Goal: Navigation & Orientation: Find specific page/section

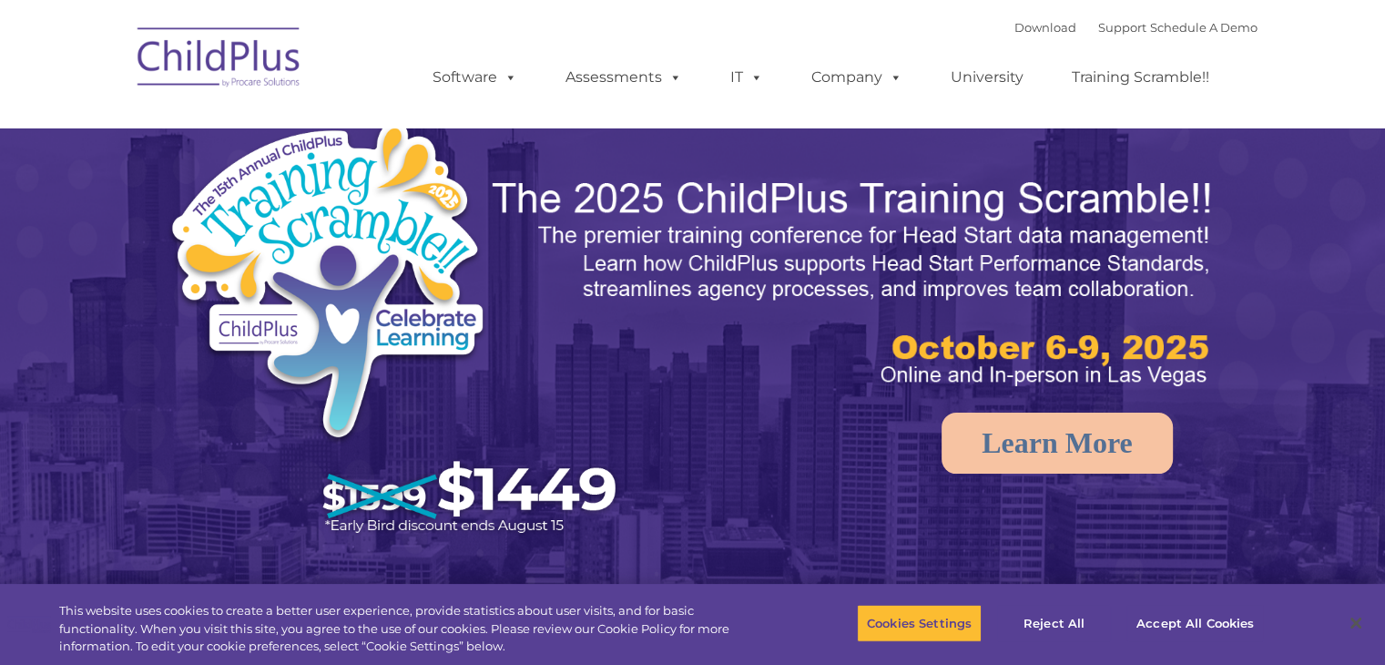
select select "MEDIUM"
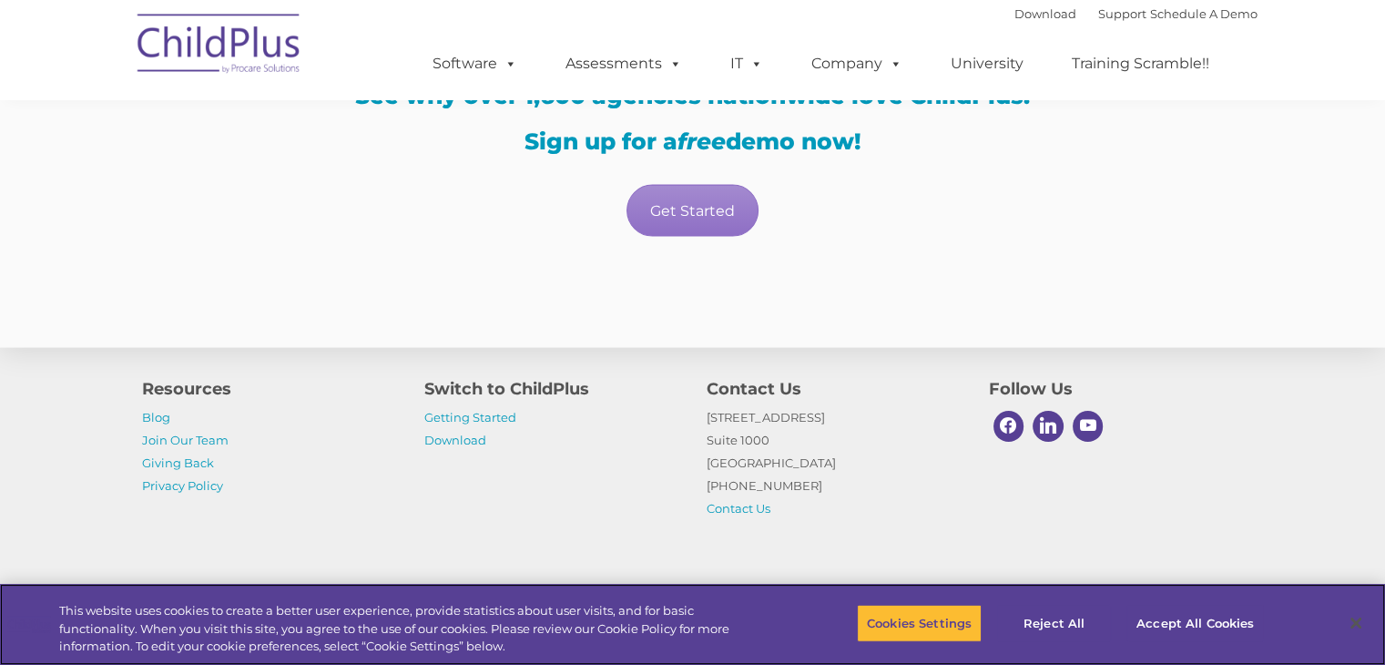
scroll to position [3779, 0]
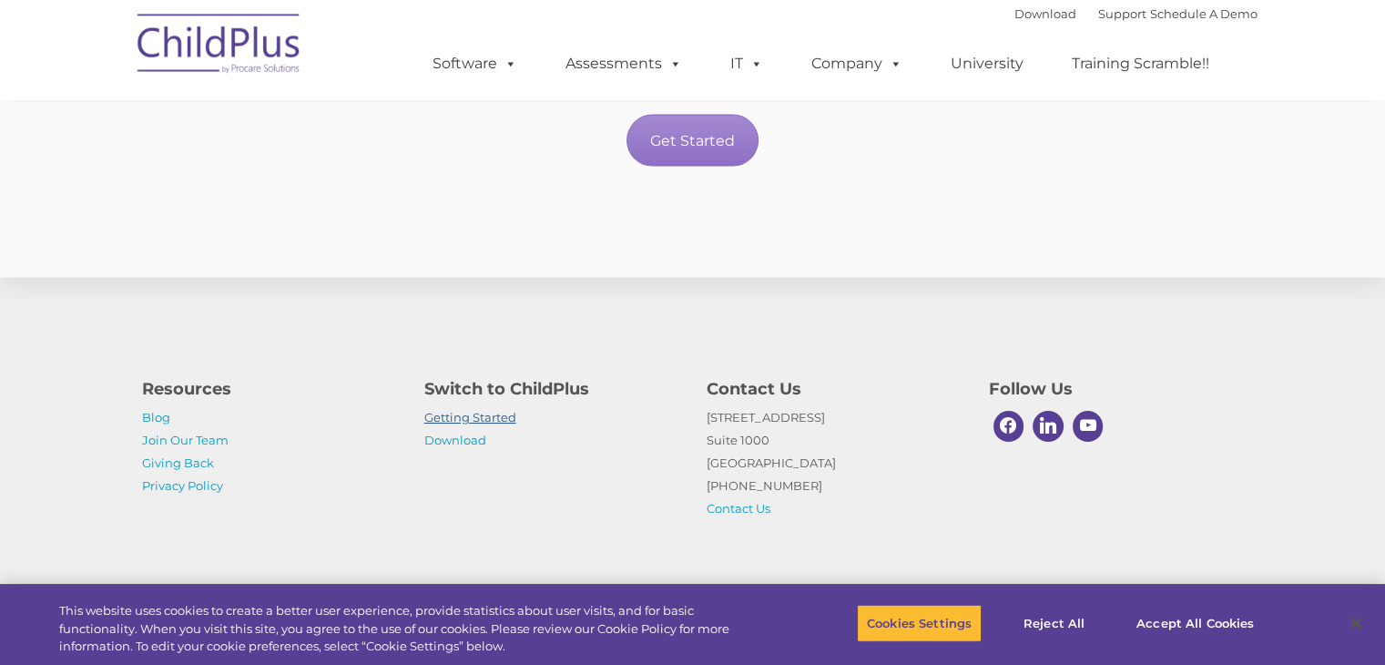
click at [484, 411] on link "Getting Started" at bounding box center [470, 417] width 92 height 15
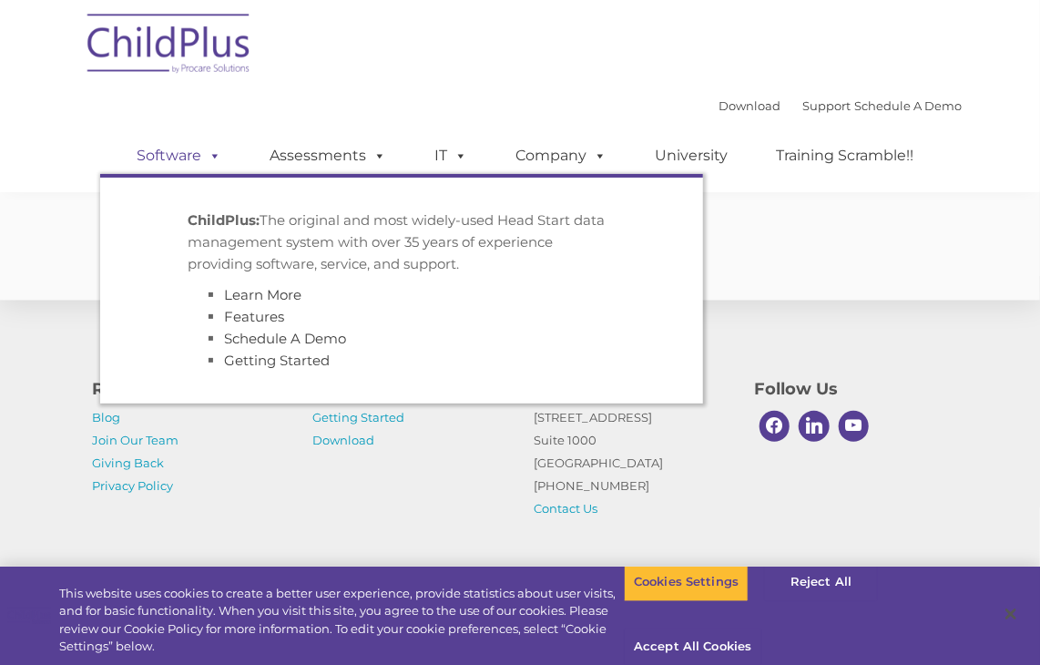
scroll to position [3795, 0]
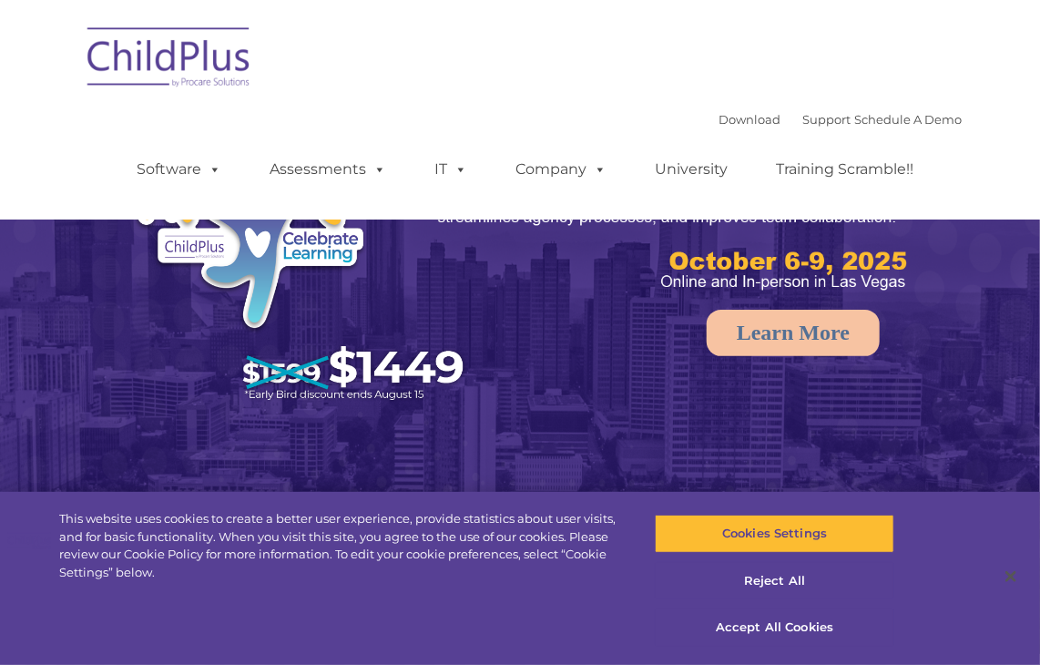
select select "MEDIUM"
click at [189, 45] on img at bounding box center [169, 60] width 182 height 91
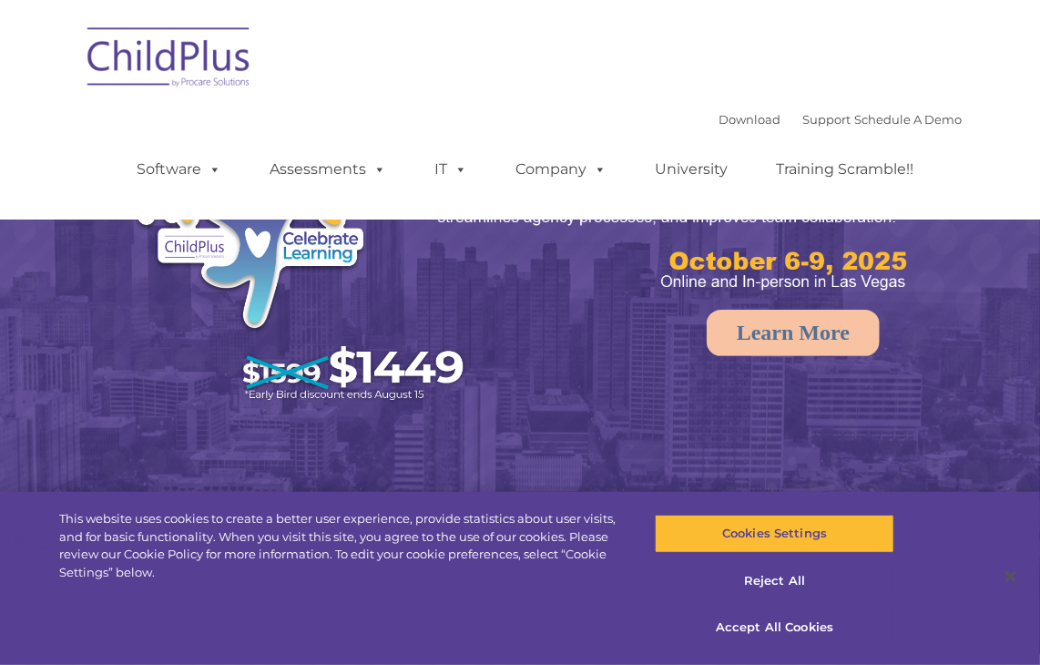
select select "MEDIUM"
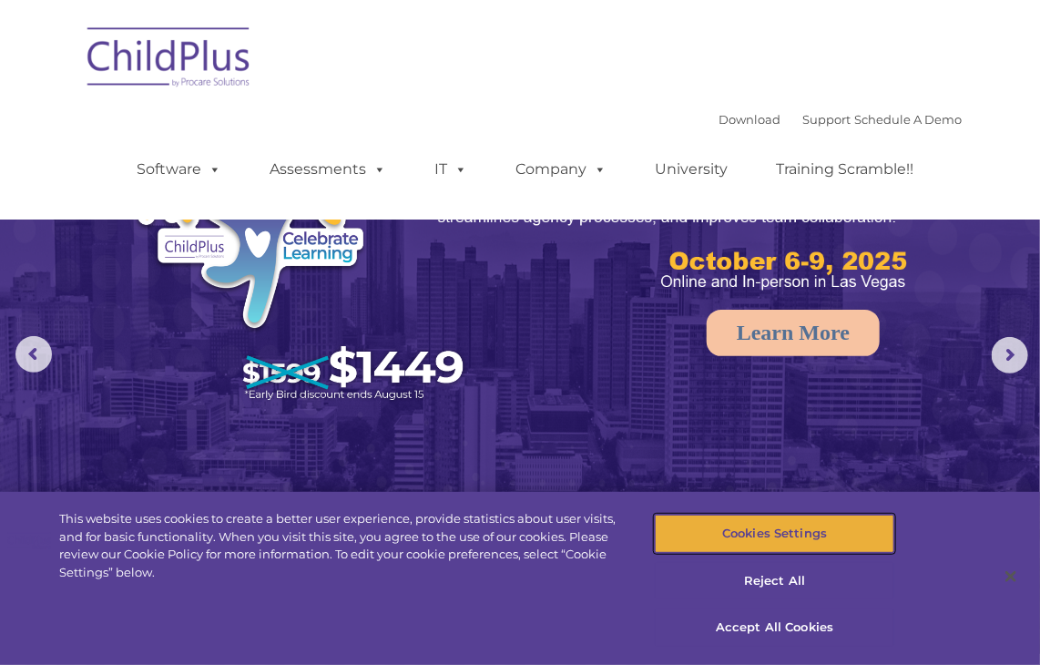
click at [689, 532] on button "Cookies Settings" at bounding box center [775, 534] width 240 height 38
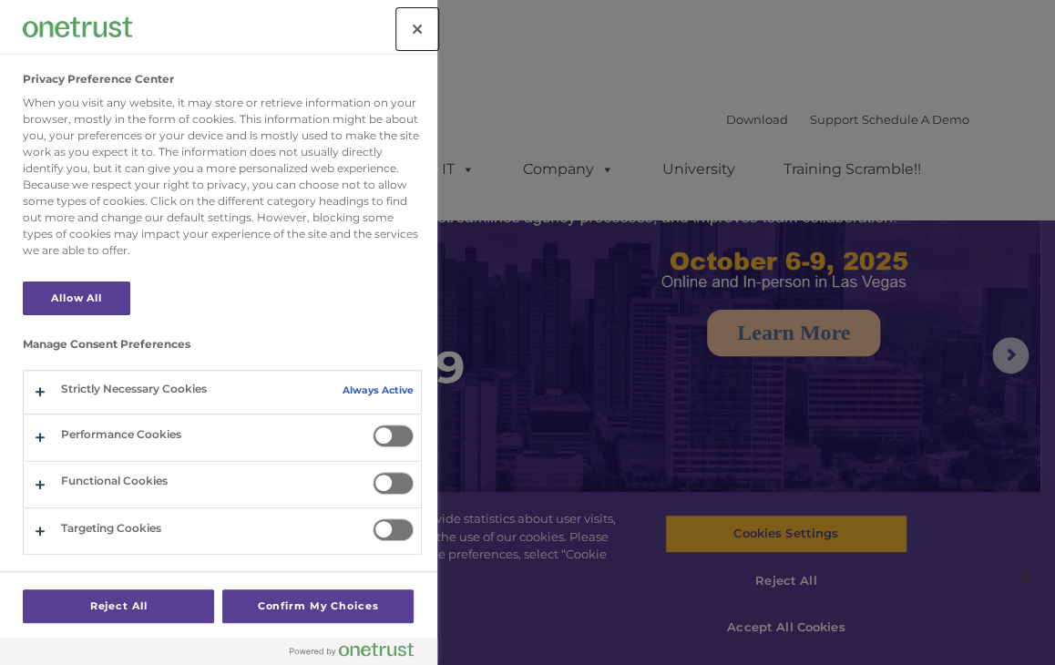
click at [423, 36] on button "Close" at bounding box center [417, 29] width 40 height 40
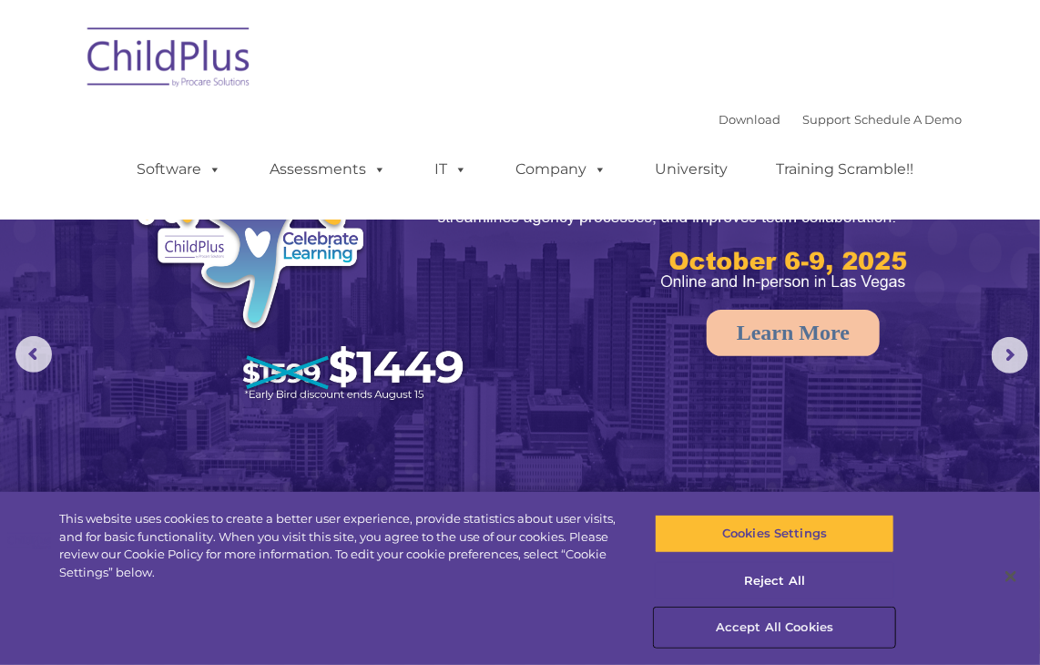
click at [722, 620] on button "Accept All Cookies" at bounding box center [775, 627] width 240 height 38
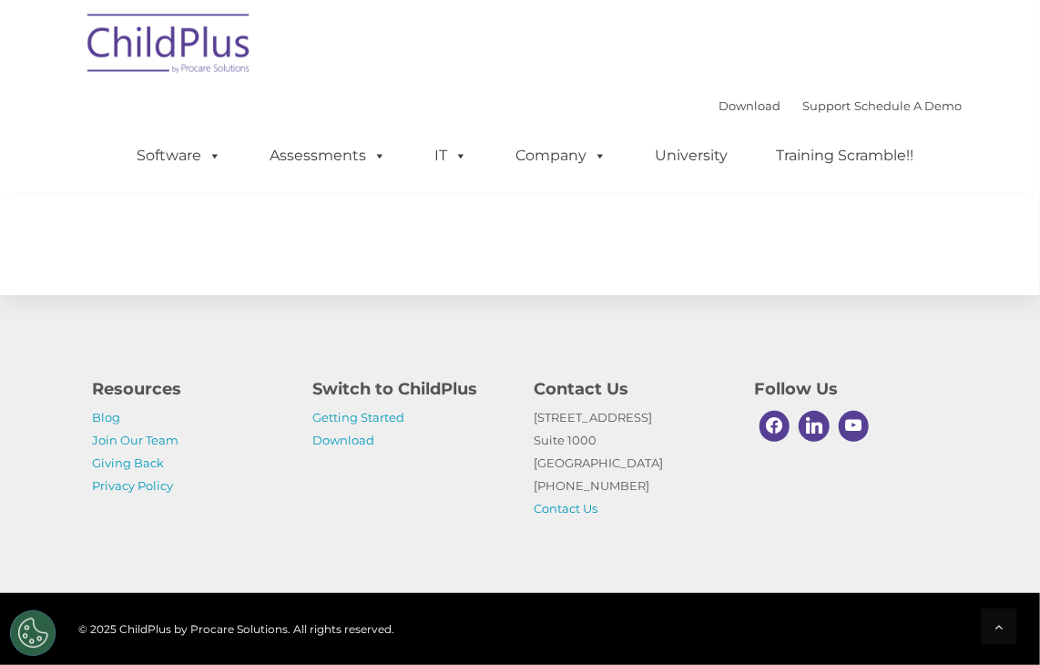
scroll to position [2178, 0]
